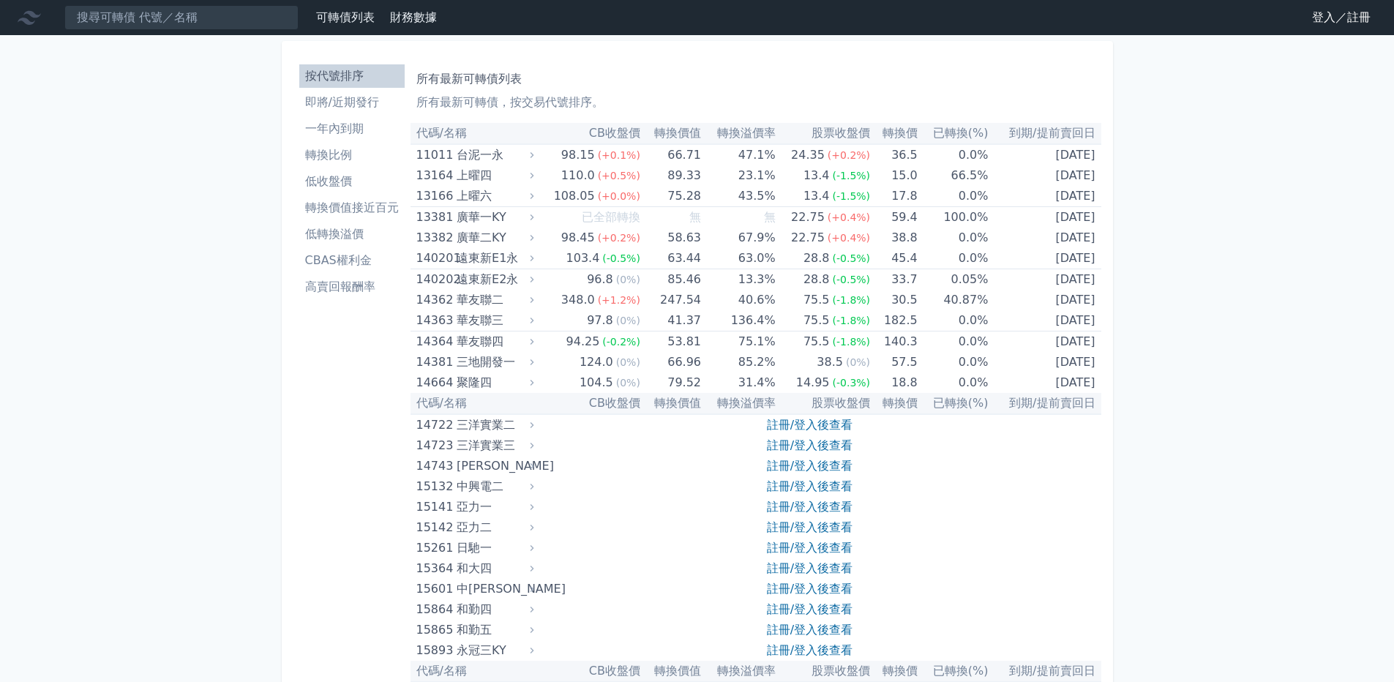
click at [369, 107] on li "即將/近期發行" at bounding box center [351, 103] width 105 height 18
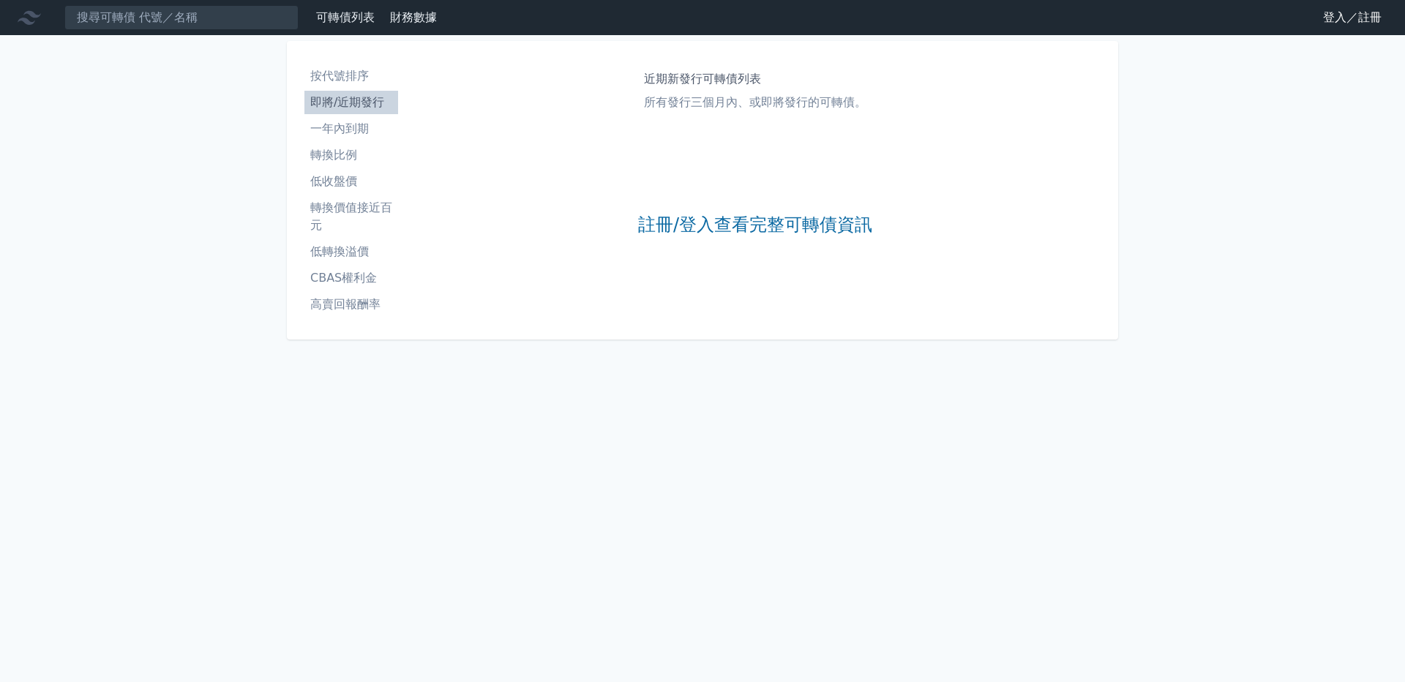
click at [376, 136] on li "一年內到期" at bounding box center [351, 129] width 94 height 18
click at [369, 101] on li "即將/近期發行" at bounding box center [351, 103] width 94 height 18
click at [1364, 15] on link "登入／註冊" at bounding box center [1353, 17] width 82 height 23
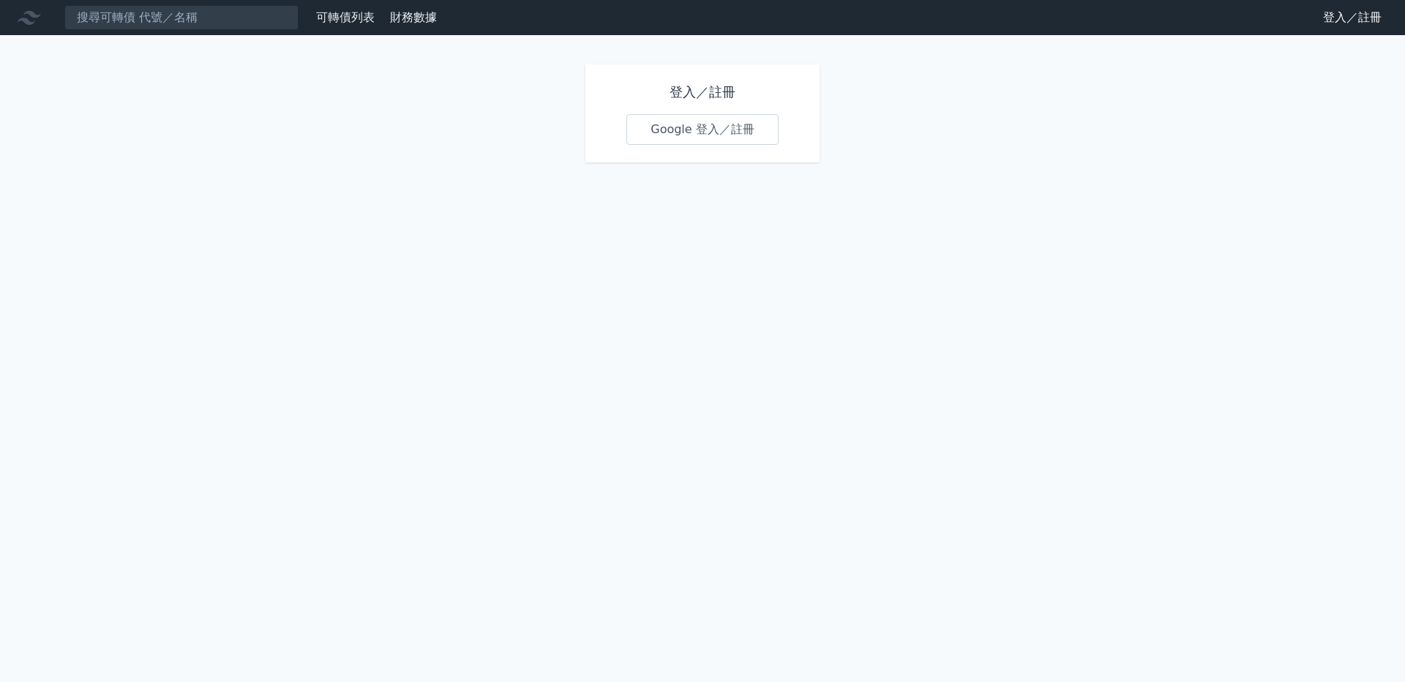
drag, startPoint x: 748, startPoint y: 137, endPoint x: 758, endPoint y: 136, distance: 10.3
click at [747, 136] on link "Google 登入／註冊" at bounding box center [703, 129] width 152 height 31
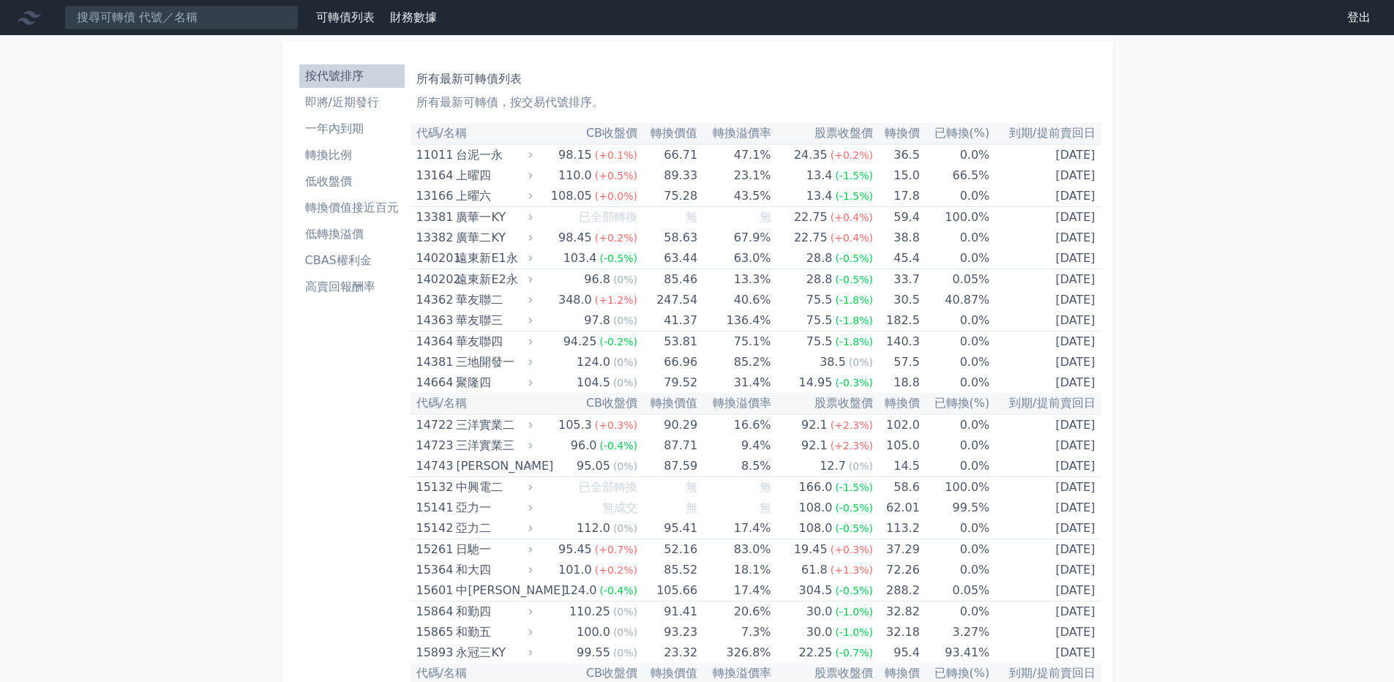
click at [359, 108] on li "即將/近期發行" at bounding box center [351, 103] width 105 height 18
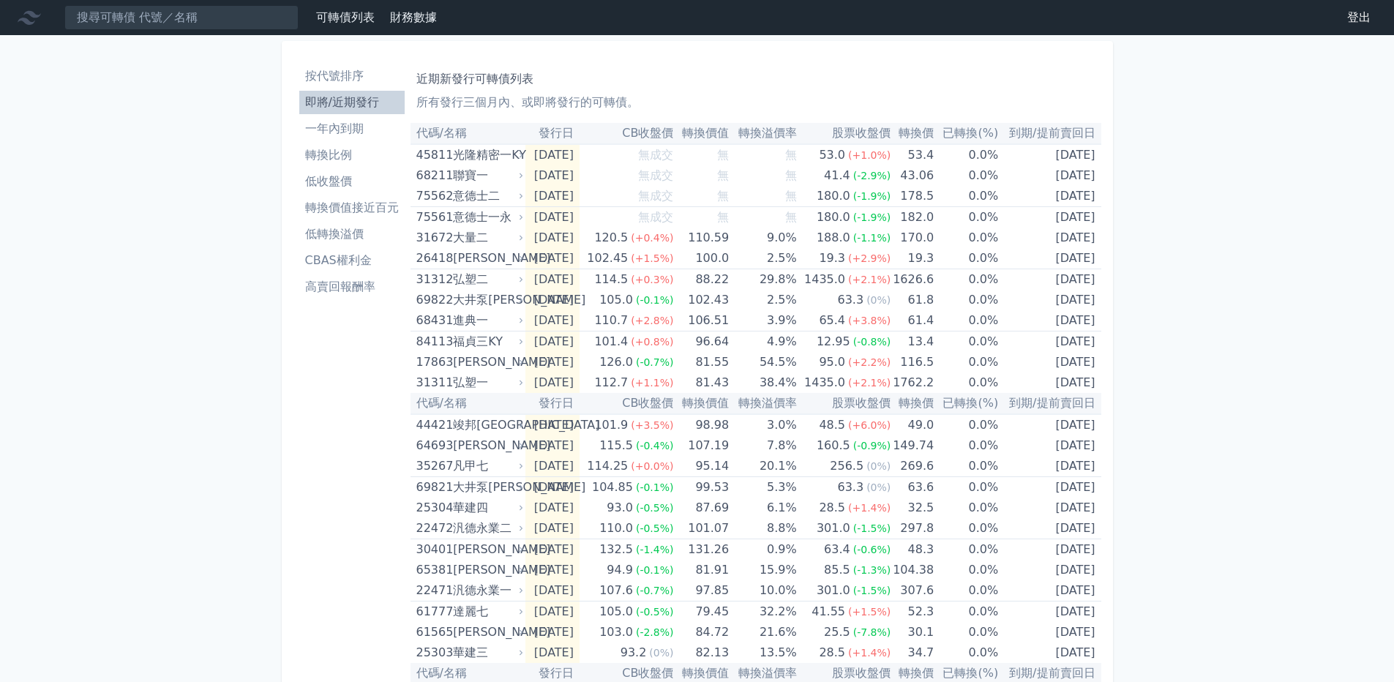
click at [367, 122] on li "一年內到期" at bounding box center [351, 129] width 105 height 18
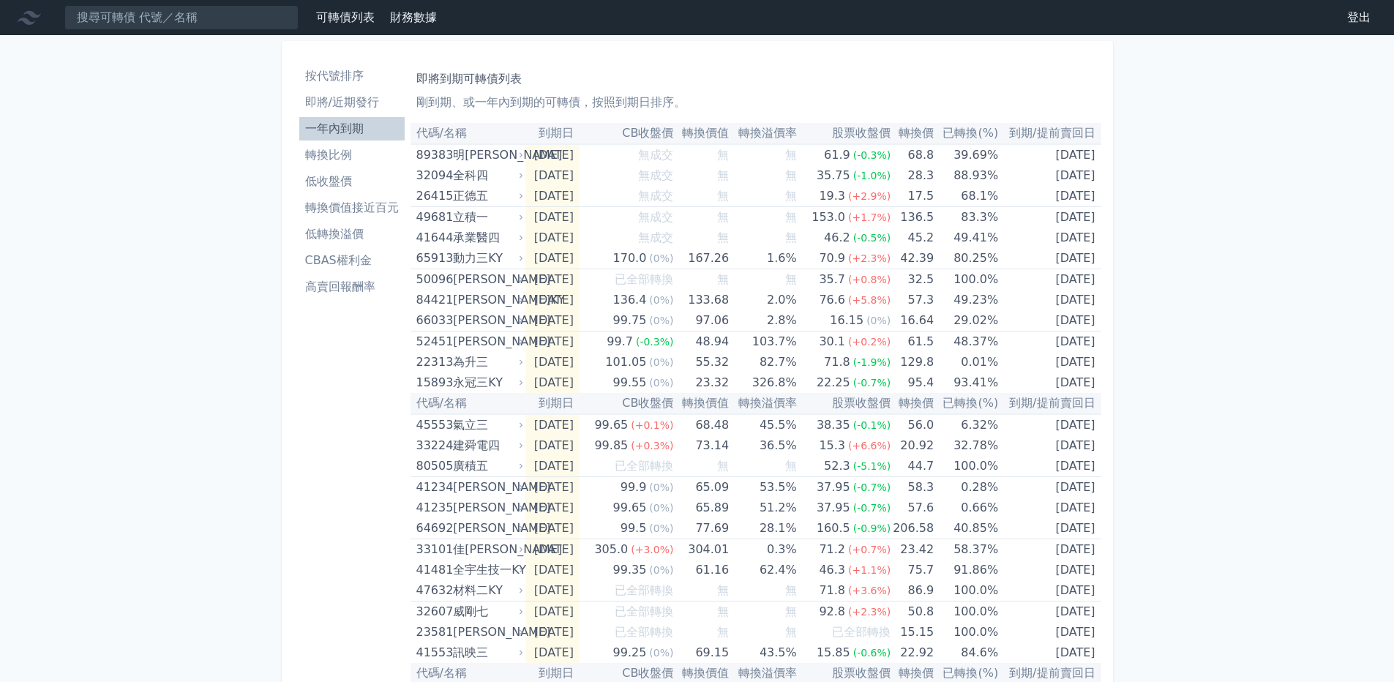
click at [347, 157] on li "轉換比例" at bounding box center [351, 155] width 105 height 18
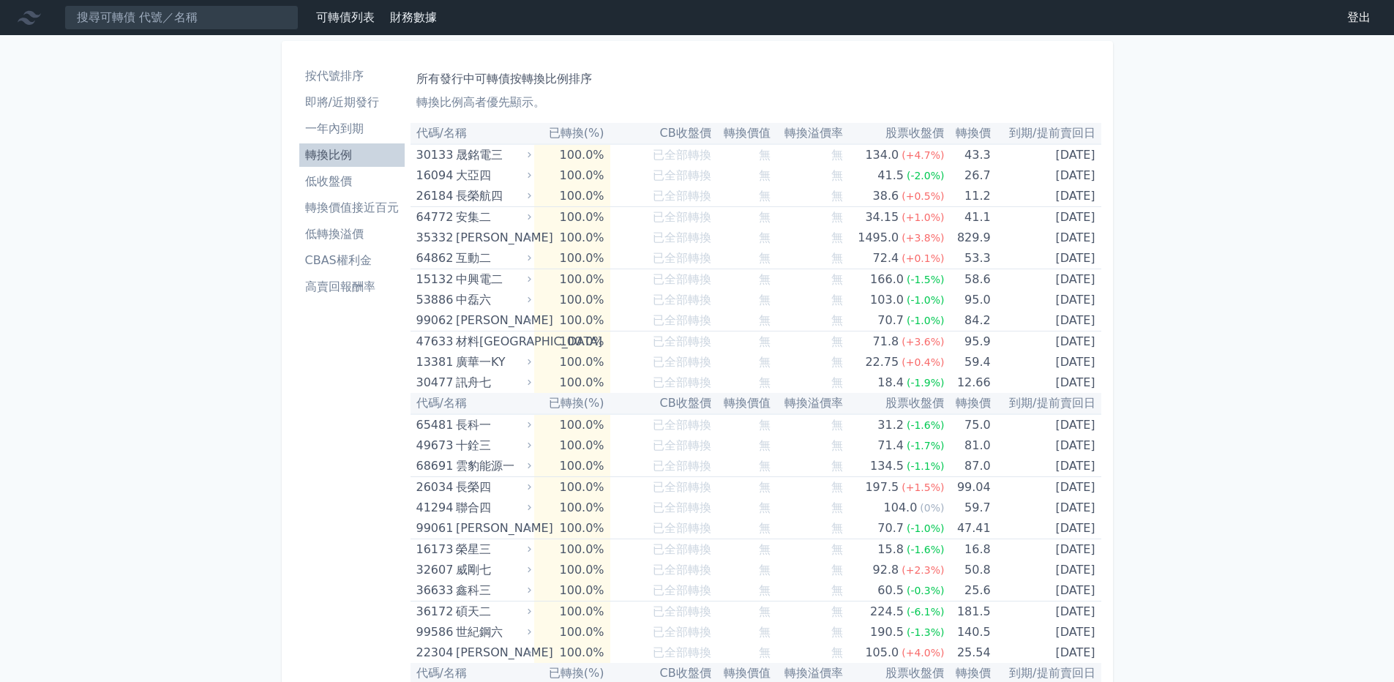
click at [354, 179] on li "低收盤價" at bounding box center [351, 182] width 105 height 18
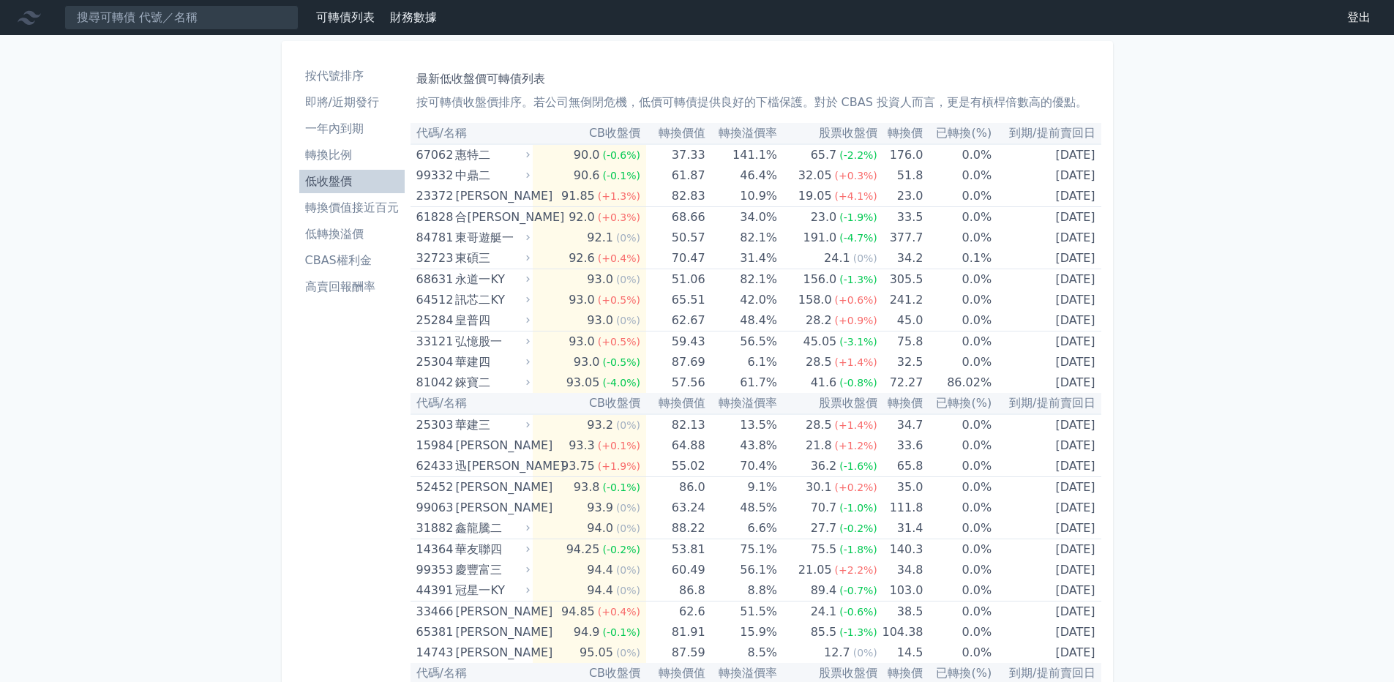
click at [348, 15] on link "可轉債列表" at bounding box center [345, 17] width 59 height 14
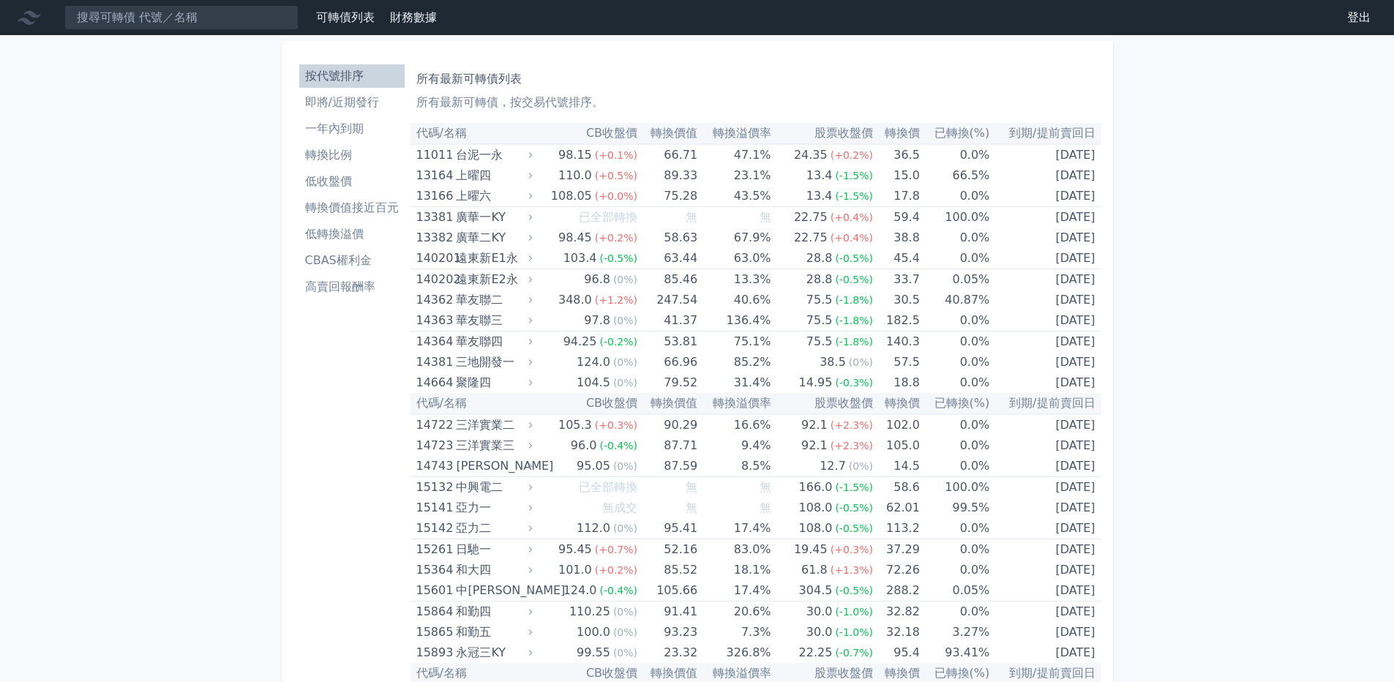
click at [354, 231] on li "低轉換溢價" at bounding box center [351, 234] width 105 height 18
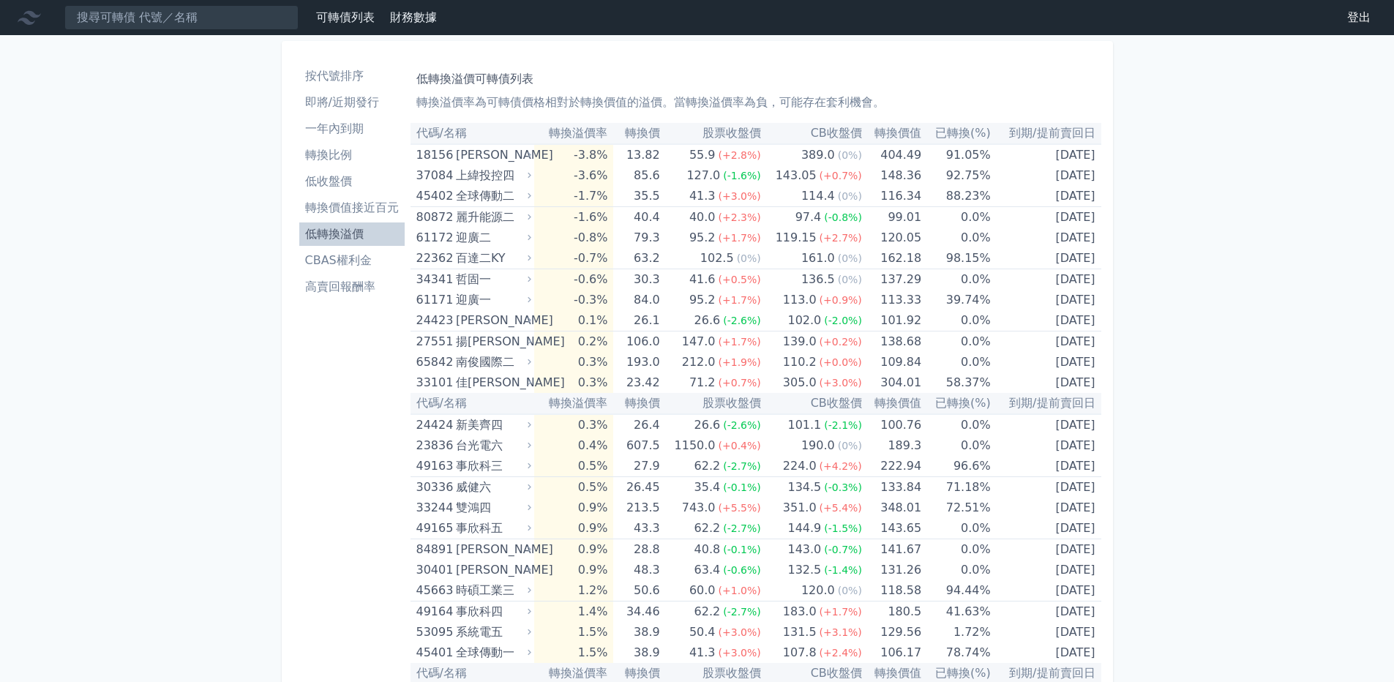
click at [348, 137] on link "一年內到期" at bounding box center [351, 128] width 105 height 23
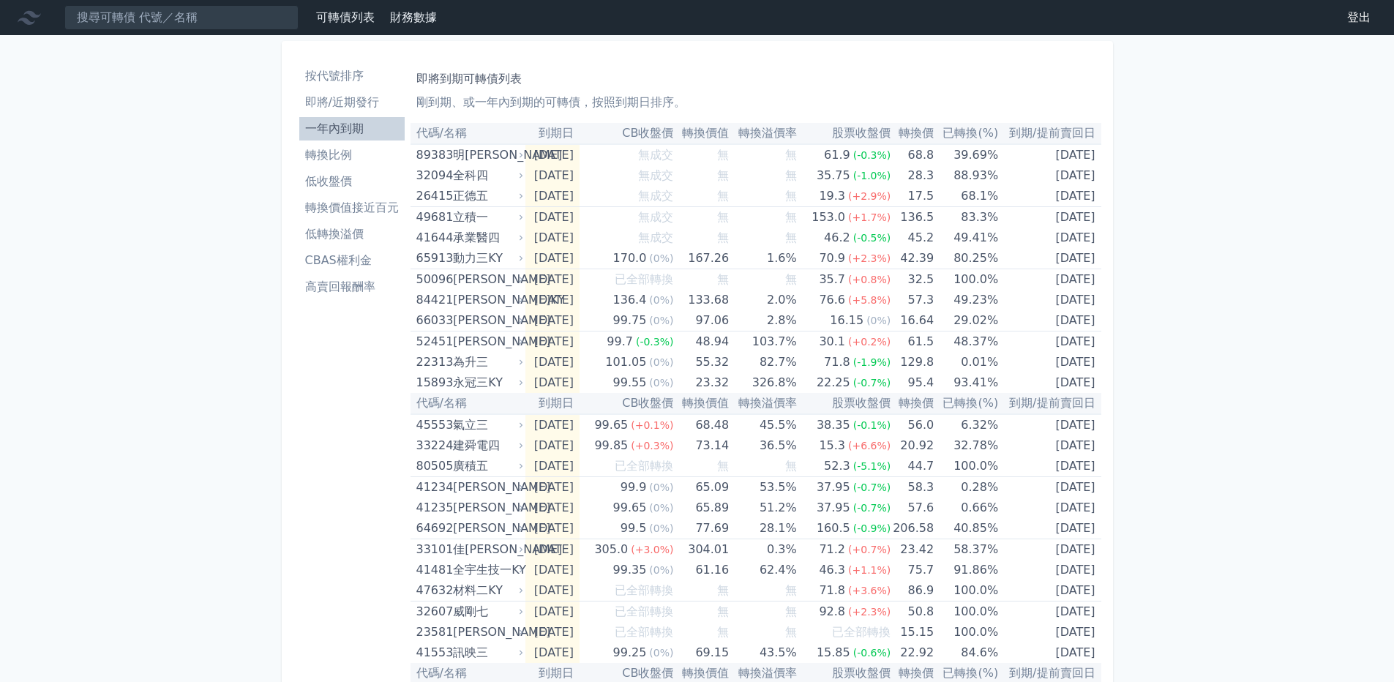
click at [364, 104] on li "即將/近期發行" at bounding box center [351, 103] width 105 height 18
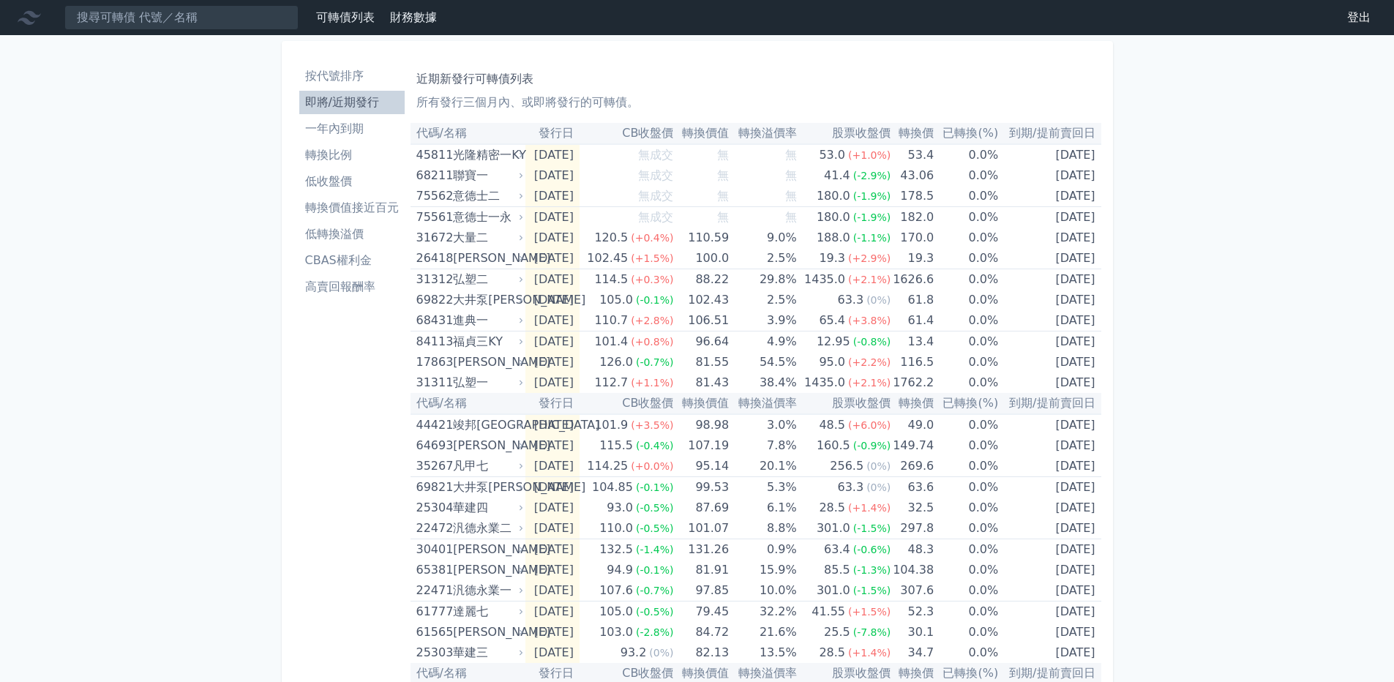
click at [352, 128] on li "一年內到期" at bounding box center [351, 129] width 105 height 18
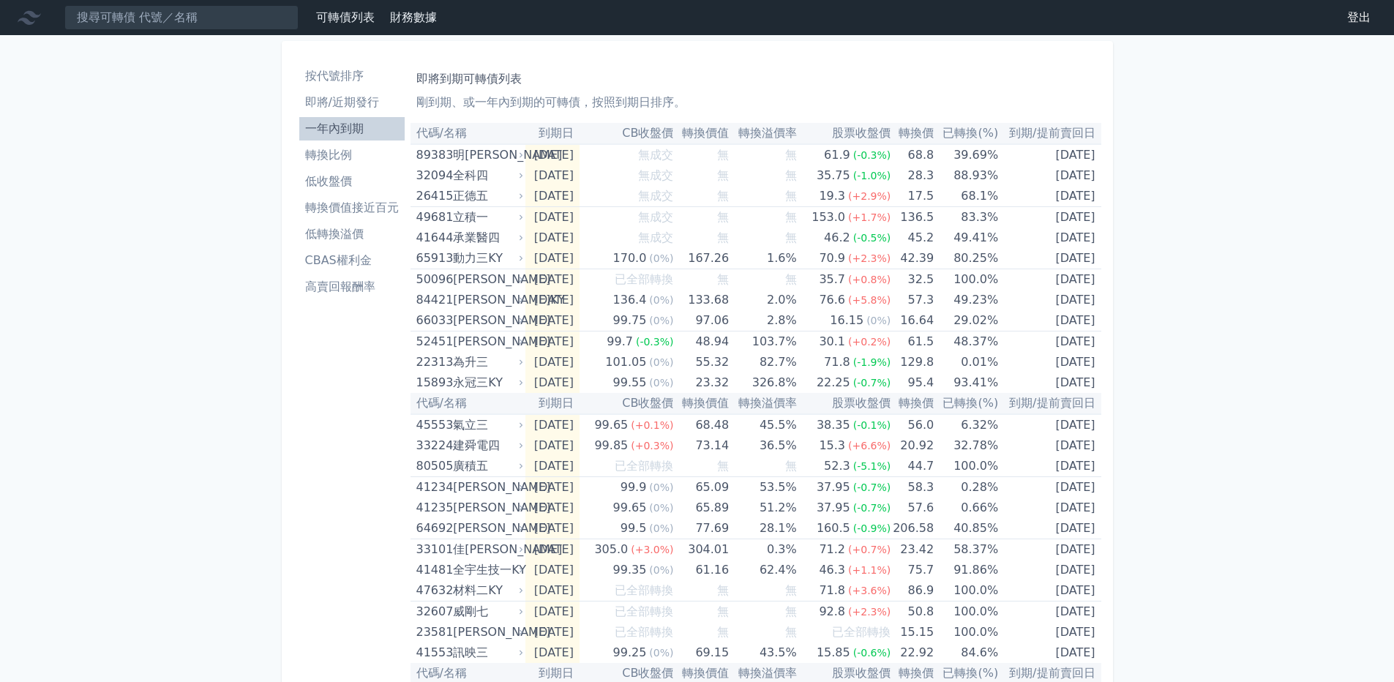
click at [565, 136] on th "到期日" at bounding box center [553, 133] width 54 height 21
click at [724, 134] on th "轉換價值" at bounding box center [701, 133] width 56 height 21
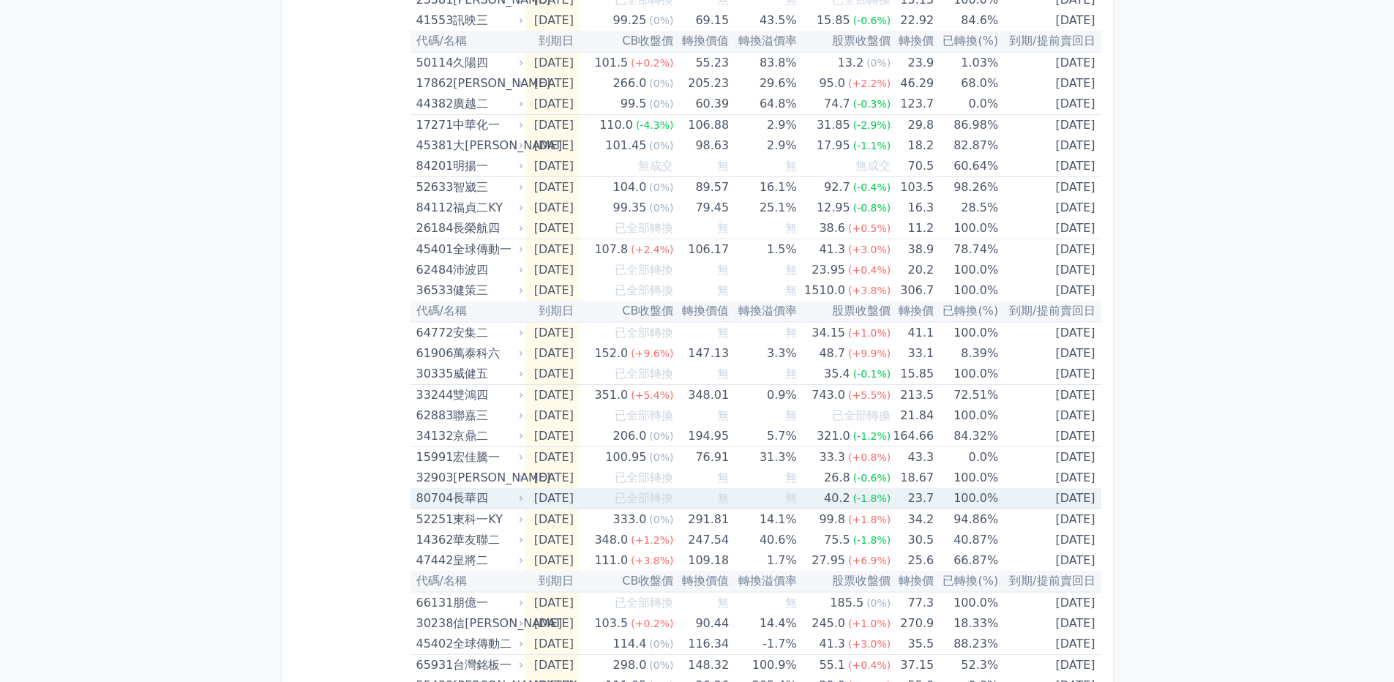
scroll to position [659, 0]
